Goal: Information Seeking & Learning: Learn about a topic

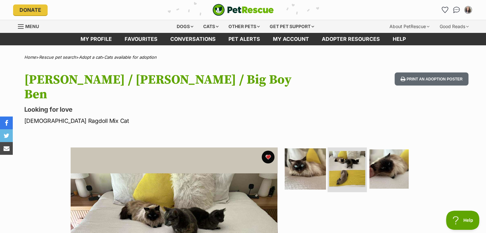
drag, startPoint x: 304, startPoint y: 147, endPoint x: 296, endPoint y: 142, distance: 10.4
click at [304, 149] on img at bounding box center [305, 169] width 41 height 41
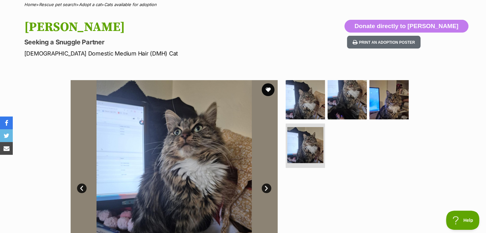
scroll to position [64, 0]
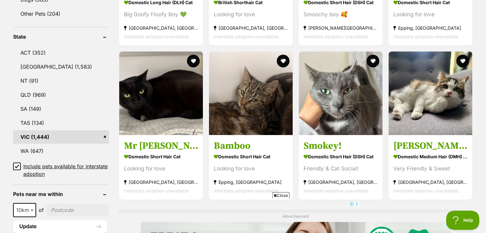
scroll to position [120, 0]
